Goal: Information Seeking & Learning: Learn about a topic

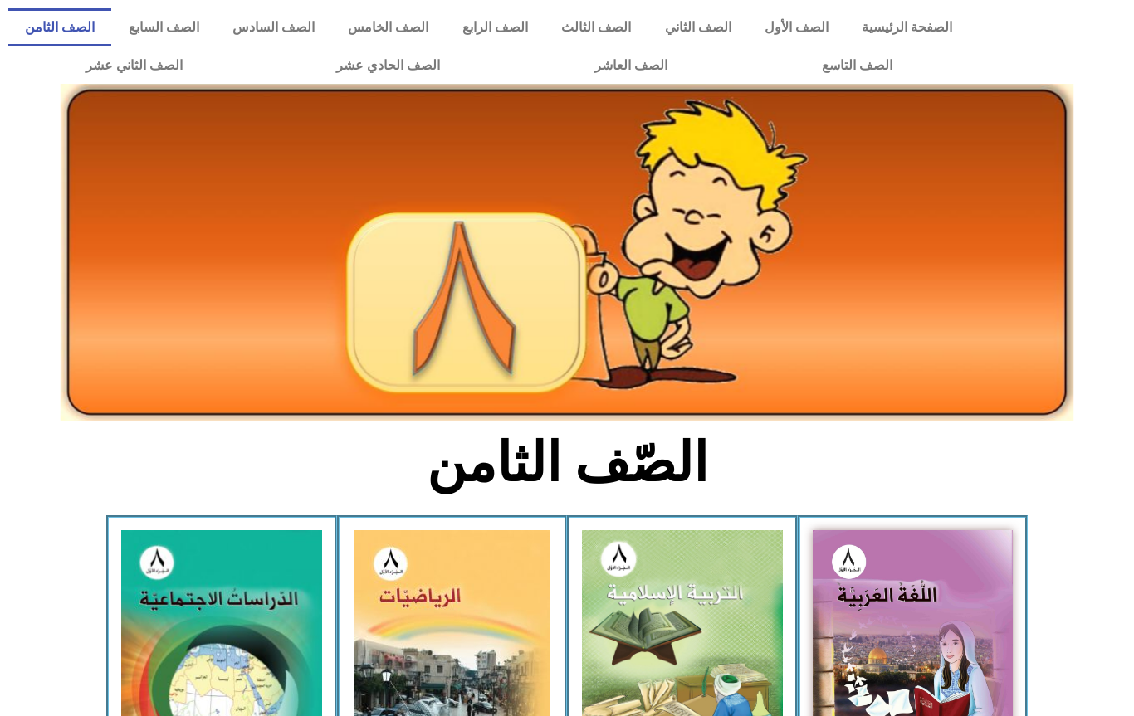
click at [218, 599] on img at bounding box center [221, 653] width 201 height 247
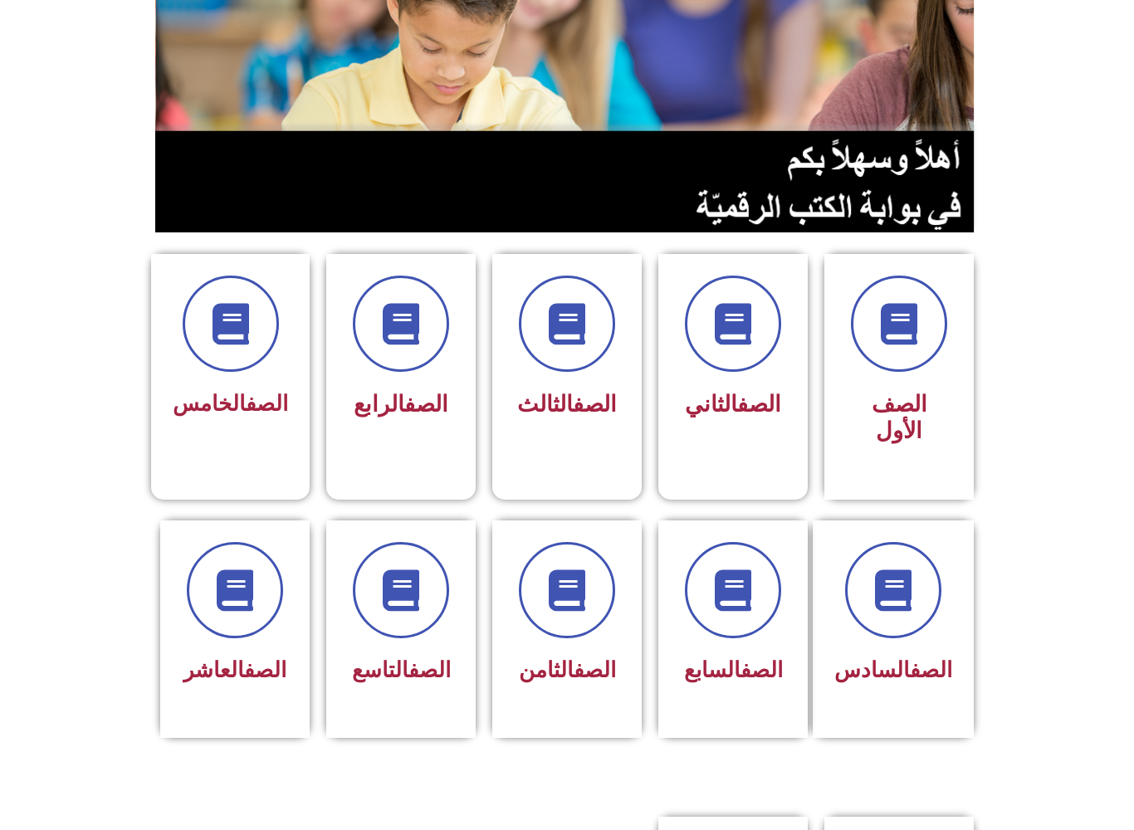
scroll to position [217, 0]
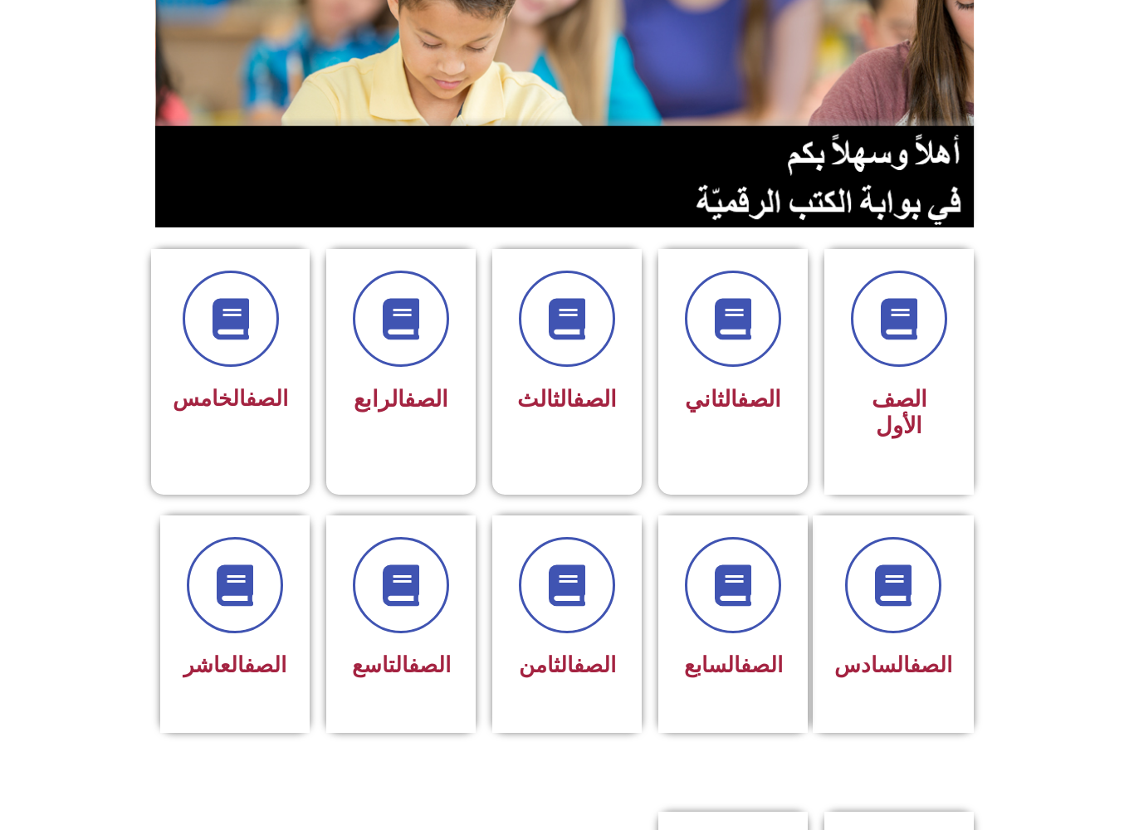
click at [572, 628] on span at bounding box center [567, 585] width 96 height 96
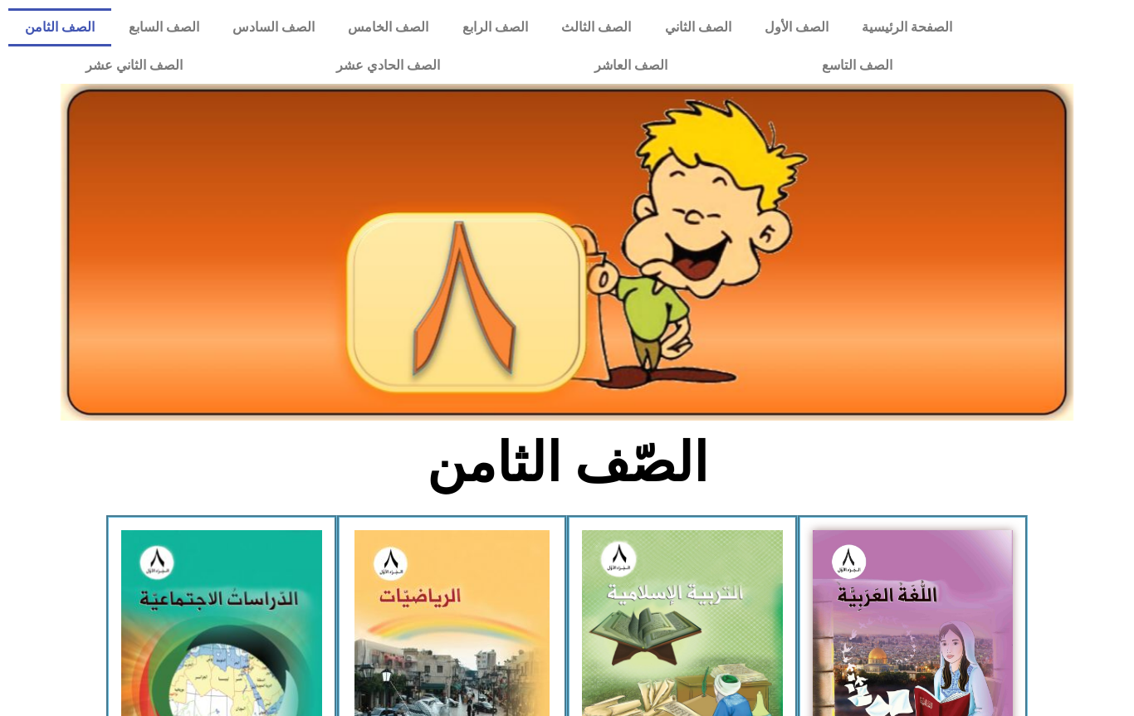
click at [261, 588] on img at bounding box center [221, 653] width 201 height 247
